Goal: Use online tool/utility: Use online tool/utility

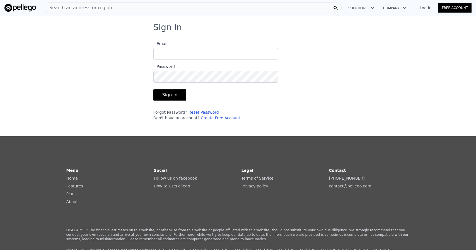
click at [181, 52] on input "Email" at bounding box center [215, 54] width 125 height 12
type input "[PERSON_NAME][EMAIL_ADDRESS][DOMAIN_NAME]"
click at [169, 97] on button "Sign In" at bounding box center [169, 94] width 33 height 11
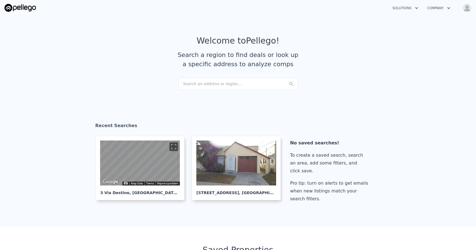
click at [196, 85] on div "Search an address or region..." at bounding box center [238, 84] width 119 height 12
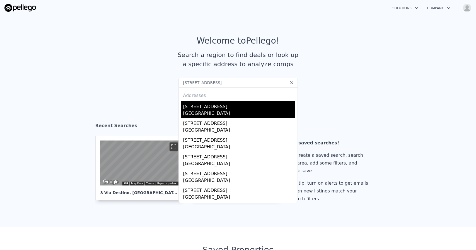
type input "[STREET_ADDRESS]"
click at [215, 106] on div "[STREET_ADDRESS]" at bounding box center [239, 105] width 112 height 9
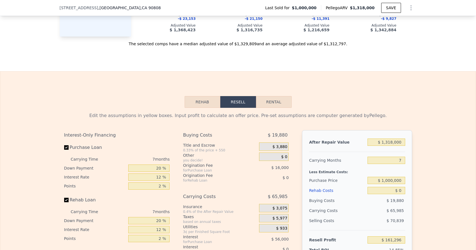
scroll to position [781, 0]
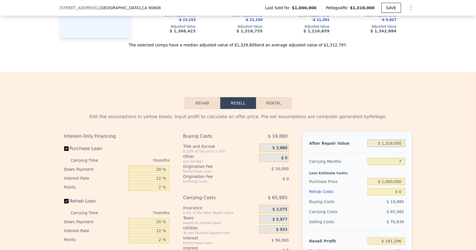
drag, startPoint x: 387, startPoint y: 143, endPoint x: 413, endPoint y: 147, distance: 26.0
click at [413, 147] on div "Edit the assumptions in yellow boxes. Input profit to calculate an offer price.…" at bounding box center [238, 213] width 357 height 208
type input "$ 11"
type input "-$ 1,083,329"
type input "$ 115"
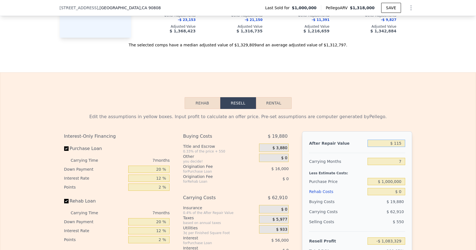
type input "-$ 1,083,231"
type input "$ 1,150"
type input "-$ 1,082,255"
type input "$ 11,500"
type input "-$ 1,072,481"
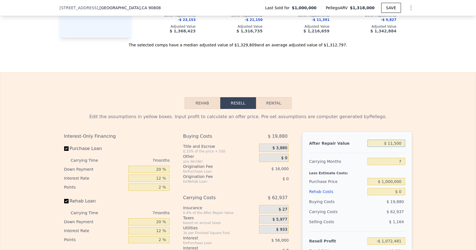
type input "$ 115,000"
type input "-$ 974,741"
type input "$ 1,150,000"
type input "$ 2,647"
type input "$ 1,150,000"
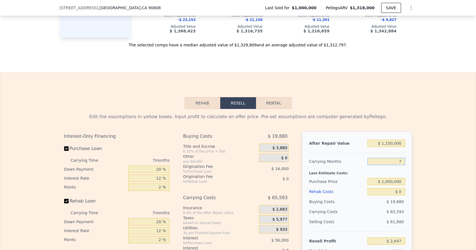
drag, startPoint x: 396, startPoint y: 160, endPoint x: 405, endPoint y: 160, distance: 8.4
click at [405, 160] on input "7" at bounding box center [386, 161] width 37 height 7
type input "3"
type input "$ 40,128"
type input "3"
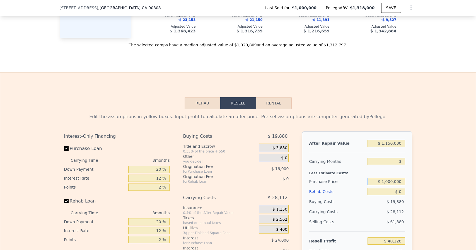
drag, startPoint x: 384, startPoint y: 181, endPoint x: 417, endPoint y: 183, distance: 33.2
click at [417, 183] on div "Edit the assumptions in yellow boxes. Input profit to calculate an offer price.…" at bounding box center [238, 213] width 476 height 208
type input "$ 980,000"
type input "$ 60,995"
click at [402, 191] on input "$ 0" at bounding box center [386, 191] width 37 height 7
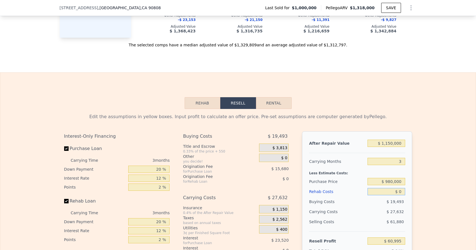
type input "$ 1"
type input "$ 60,994"
type input "$ 15"
type input "$ 60,980"
type input "$ 150"
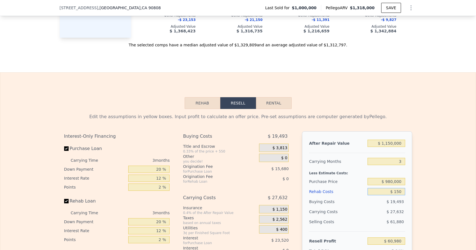
type input "$ 60,840"
type input "$ 1,500"
type input "$ 59,435"
type input "$ 15,000"
type input "$ 45,395"
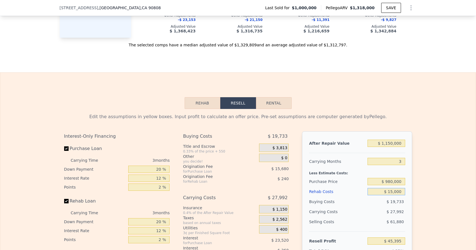
type input "$ 15,000"
click at [405, 185] on div "After Repair Value $ 1,150,000 Carrying Months 3 Less Estimate Costs: Purchase …" at bounding box center [357, 208] width 110 height 155
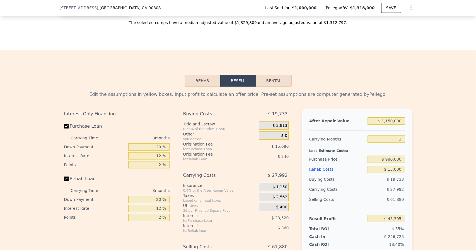
scroll to position [804, 0]
drag, startPoint x: 156, startPoint y: 152, endPoint x: 165, endPoint y: 154, distance: 9.6
click at [165, 154] on input "12 %" at bounding box center [148, 155] width 41 height 7
type input "10 %"
type input "$ 49,316"
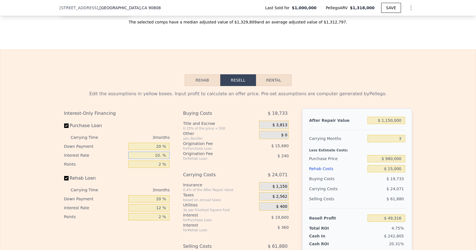
type input "10.2 %"
type input "$ 48,923"
type input "10.25 %"
type input "$ 48,824"
type input "10.25 %"
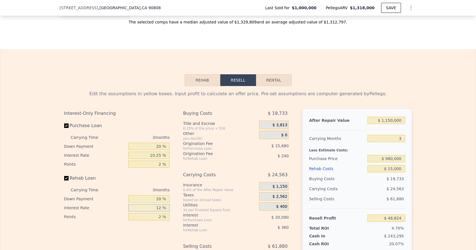
drag, startPoint x: 157, startPoint y: 207, endPoint x: 168, endPoint y: 207, distance: 11.2
click at [168, 207] on input "12 %" at bounding box center [148, 207] width 41 height 7
type input "10 %"
type input "$ 48,884"
type input "1 %"
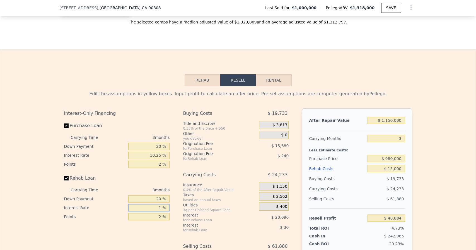
type input "$ 49,154"
type input "1.2 %"
type input "$ 49,148"
type input "1.25 %"
type input "$ 49,145"
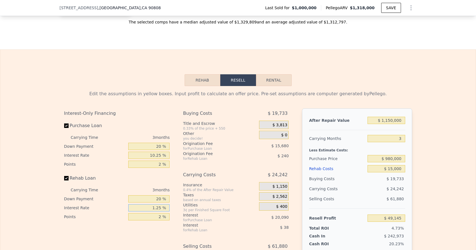
type input "1.25 %"
drag, startPoint x: 154, startPoint y: 163, endPoint x: 174, endPoint y: 164, distance: 20.2
click at [174, 164] on div "Interest-Only Financing Purchase Loan Carrying Time 3 months Down Payment 20 % …" at bounding box center [238, 200] width 348 height 185
type input "1 %"
type input "$ 56,985"
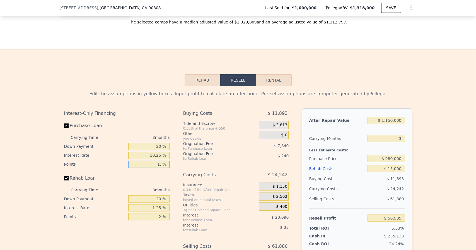
type input "1.2 %"
type input "$ 55,417"
type input "1.25 %"
type input "$ 55,025"
type input "1.25 %"
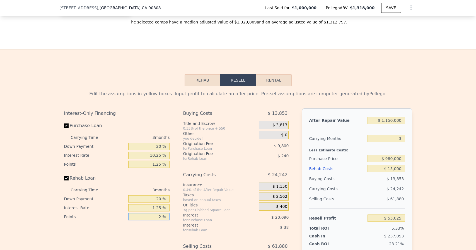
drag, startPoint x: 157, startPoint y: 217, endPoint x: 162, endPoint y: 218, distance: 4.5
click at [162, 218] on input "2 %" at bounding box center [148, 216] width 41 height 7
type input "1 %"
type input "$ 55,145"
type input "1.2 %"
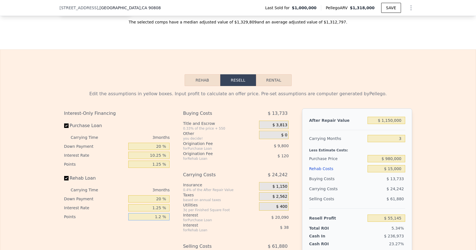
type input "$ 55,121"
type input "1.25 %"
type input "$ 55,115"
type input "1.25 %"
drag, startPoint x: 155, startPoint y: 146, endPoint x: 168, endPoint y: 146, distance: 12.3
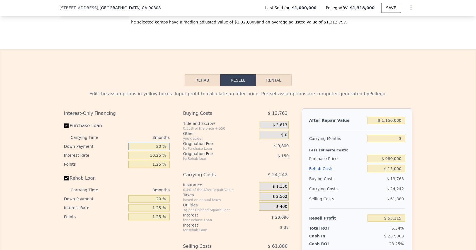
click at [168, 146] on input "20 %" at bounding box center [148, 146] width 41 height 7
type input "1 %"
type input "$ 48,017"
type input "10 %"
type input "$ 51,379"
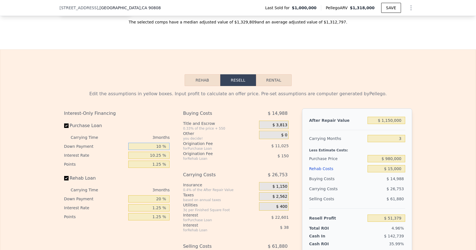
type input "10 %"
drag, startPoint x: 154, startPoint y: 200, endPoint x: 164, endPoint y: 200, distance: 10.6
click at [164, 200] on input "20 %" at bounding box center [148, 198] width 41 height 7
type input "1 %"
type input "$ 51,337"
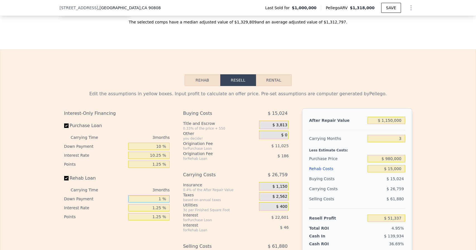
type input "10 %"
type input "$ 51,357"
type input "10 %"
click at [188, 191] on div "0.4% of the After Repair Value" at bounding box center [220, 190] width 74 height 4
click at [179, 179] on div "Interest-Only Financing Purchase Loan Carrying Time 3 months Down Payment 10 % …" at bounding box center [238, 200] width 348 height 185
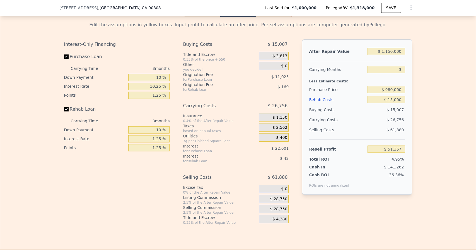
scroll to position [874, 0]
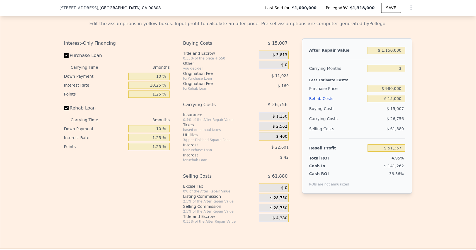
click at [271, 197] on div "$ 28,750" at bounding box center [274, 197] width 30 height 8
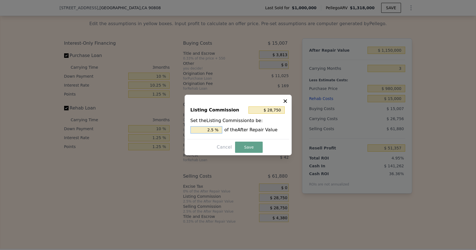
drag, startPoint x: 205, startPoint y: 128, endPoint x: 225, endPoint y: 131, distance: 19.6
click at [225, 131] on div "2.5 % of the After Repair Value" at bounding box center [238, 129] width 95 height 7
type input "$ 0"
type input "0 %"
click at [242, 147] on button "Save" at bounding box center [248, 146] width 27 height 11
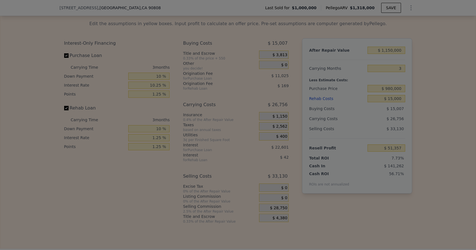
type input "$ 80,107"
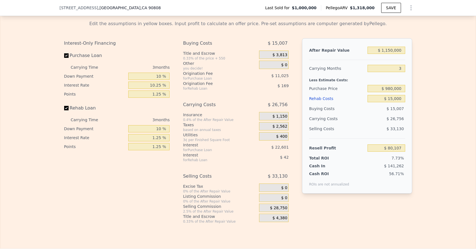
click at [285, 64] on span "$ 0" at bounding box center [284, 65] width 6 height 5
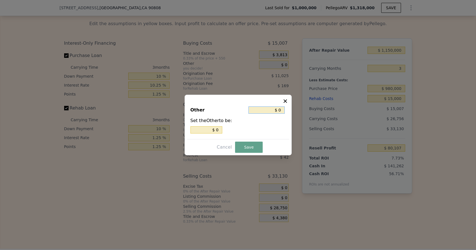
drag, startPoint x: 277, startPoint y: 109, endPoint x: 284, endPoint y: 111, distance: 7.0
click at [282, 111] on input "$ 0" at bounding box center [267, 109] width 36 height 7
type input "$ 30"
type input "$ 300"
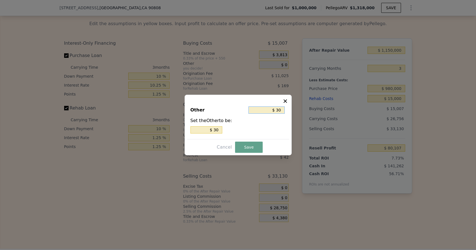
type input "$ 300"
type input "$ 3,000"
click at [248, 150] on button "Save" at bounding box center [248, 146] width 27 height 11
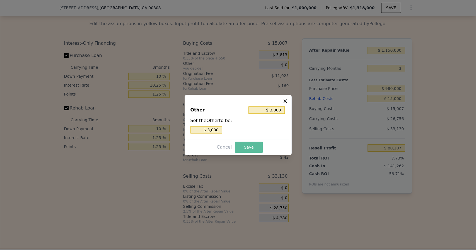
type input "$ 77,107"
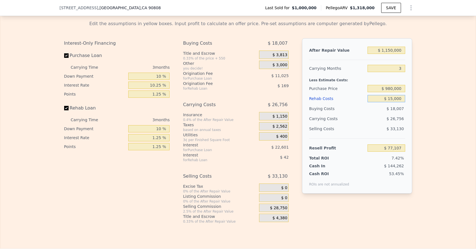
click at [392, 99] on input "$ 15,000" at bounding box center [386, 98] width 37 height 7
click at [392, 87] on input "$ 980,000" at bounding box center [386, 88] width 37 height 7
click at [391, 98] on input "$ 15,000" at bounding box center [386, 98] width 37 height 7
click at [392, 99] on input "$ 15,000" at bounding box center [386, 98] width 37 height 7
type input "$ 000"
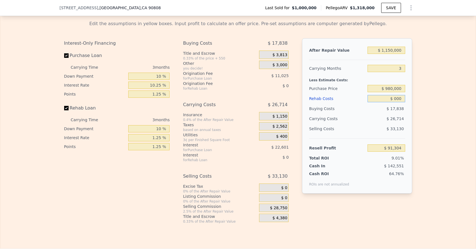
type input "$ 92,318"
type input "$ 2,000"
type input "$ 90,289"
type input "$ 20,000"
type input "$ 72,036"
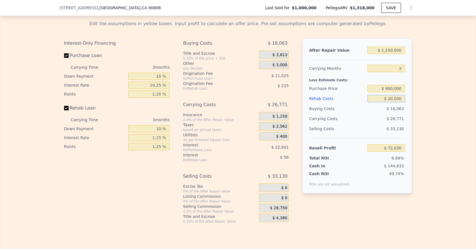
type input "$ 20,000"
click at [409, 96] on div "After Repair Value $ 1,150,000 Carrying Months 3 Less Estimate Costs: Purchase …" at bounding box center [357, 115] width 110 height 155
drag, startPoint x: 398, startPoint y: 67, endPoint x: 409, endPoint y: 71, distance: 11.9
click at [409, 71] on div "After Repair Value $ 1,150,000 Carrying Months 3 Less Estimate Costs: Purchase …" at bounding box center [357, 115] width 110 height 155
type input "2"
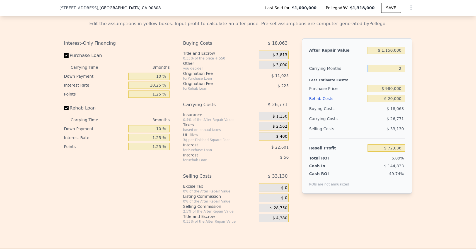
type input "$ 80,959"
type input "2"
click at [409, 74] on div "After Repair Value $ 1,150,000 Carrying Months 2 Less Estimate Costs: Purchase …" at bounding box center [357, 115] width 110 height 155
type input "$ 1,318,000"
type input "7"
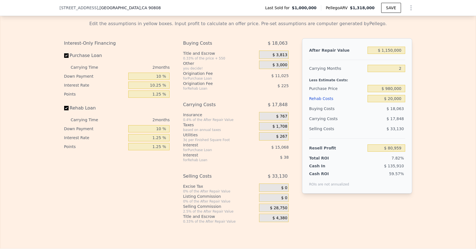
type input "$ 0"
type input "$ 161,296"
